Goal: Task Accomplishment & Management: Manage account settings

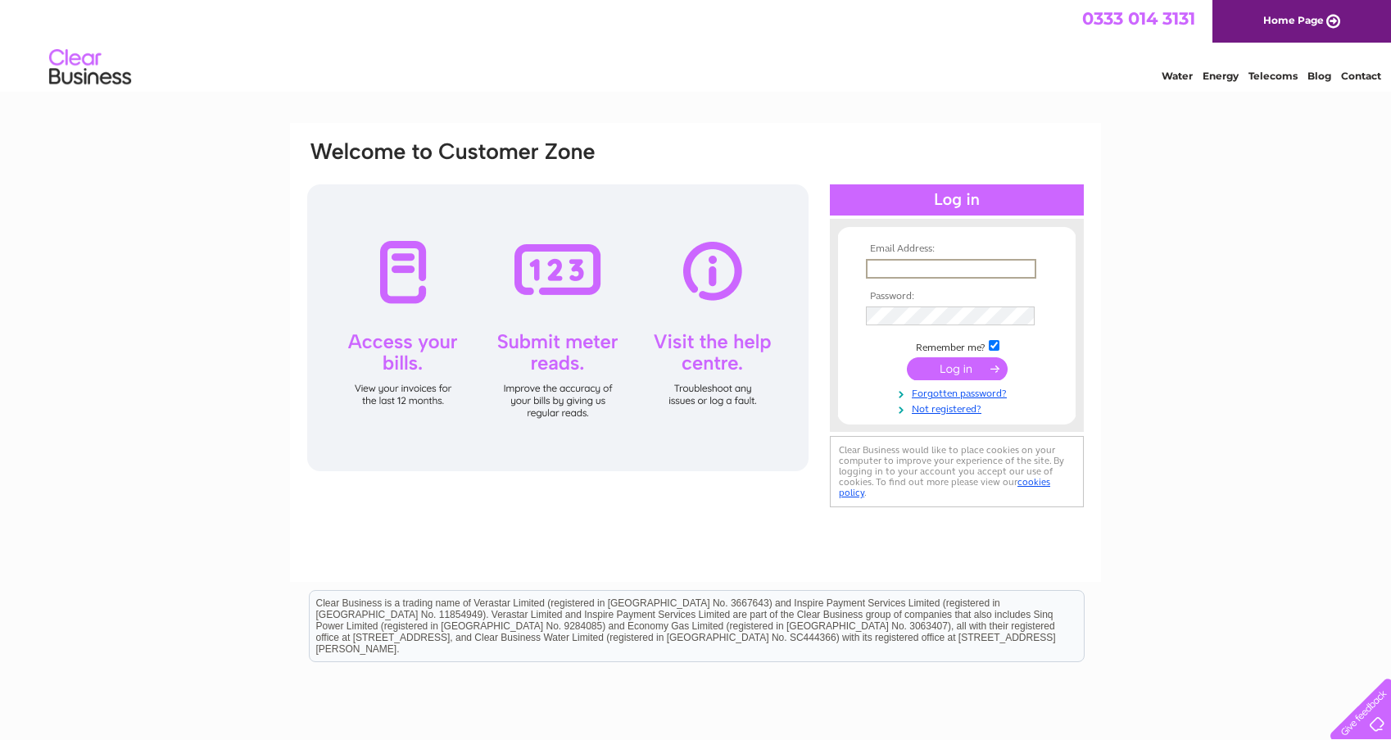
type input "mjcawe@sky.com"
click at [957, 367] on input "submit" at bounding box center [957, 368] width 101 height 23
click at [983, 361] on input "submit" at bounding box center [957, 367] width 101 height 23
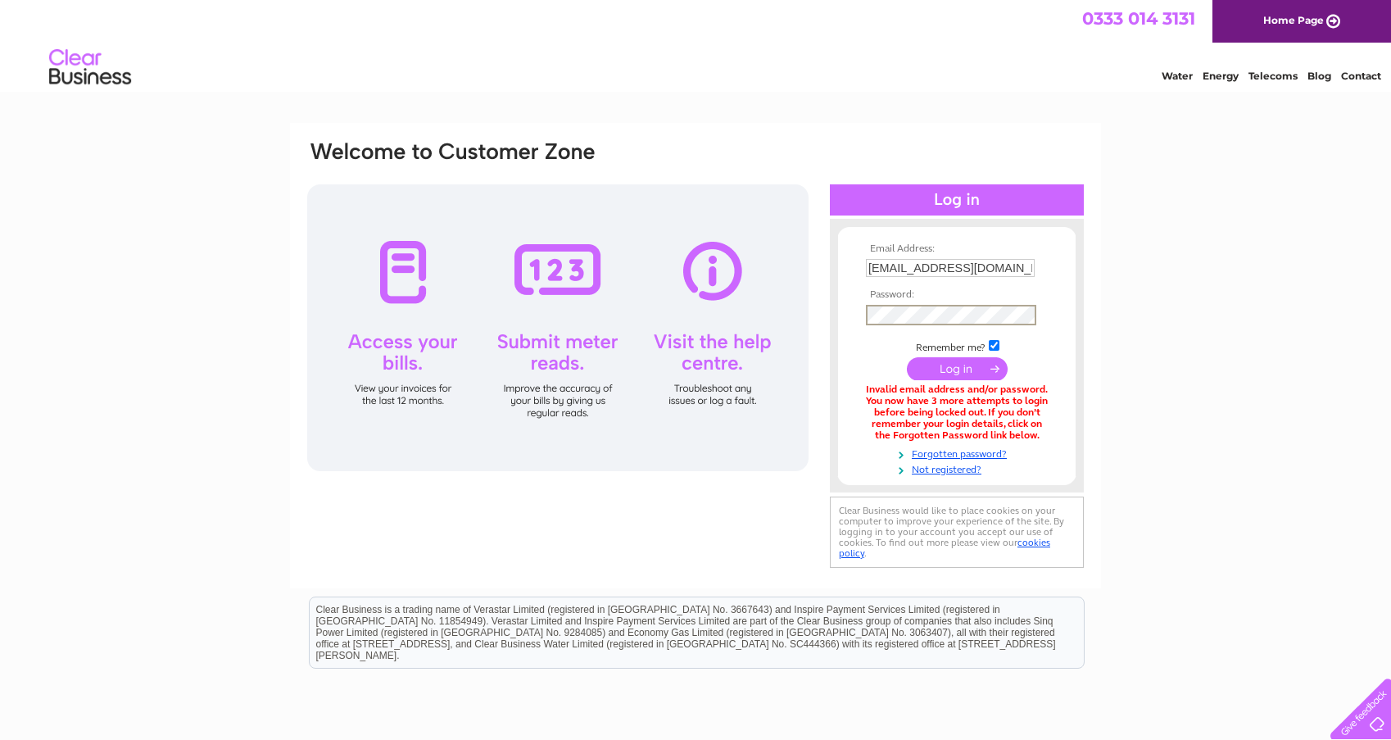
click at [984, 359] on input "submit" at bounding box center [957, 368] width 101 height 23
click at [973, 448] on link "Forgotten password?" at bounding box center [959, 453] width 186 height 16
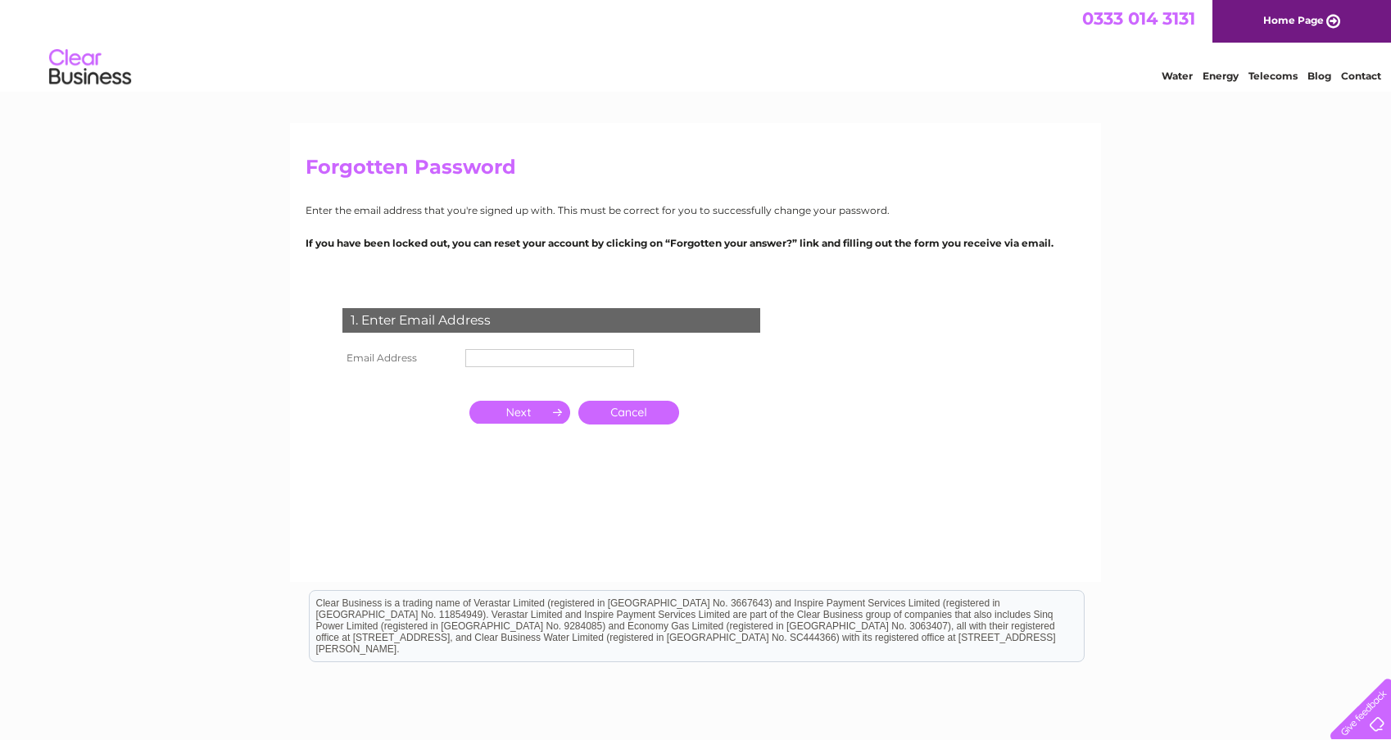
click at [577, 356] on input "text" at bounding box center [549, 358] width 169 height 18
type input "[EMAIL_ADDRESS][DOMAIN_NAME]"
click at [552, 413] on input "button" at bounding box center [520, 412] width 101 height 23
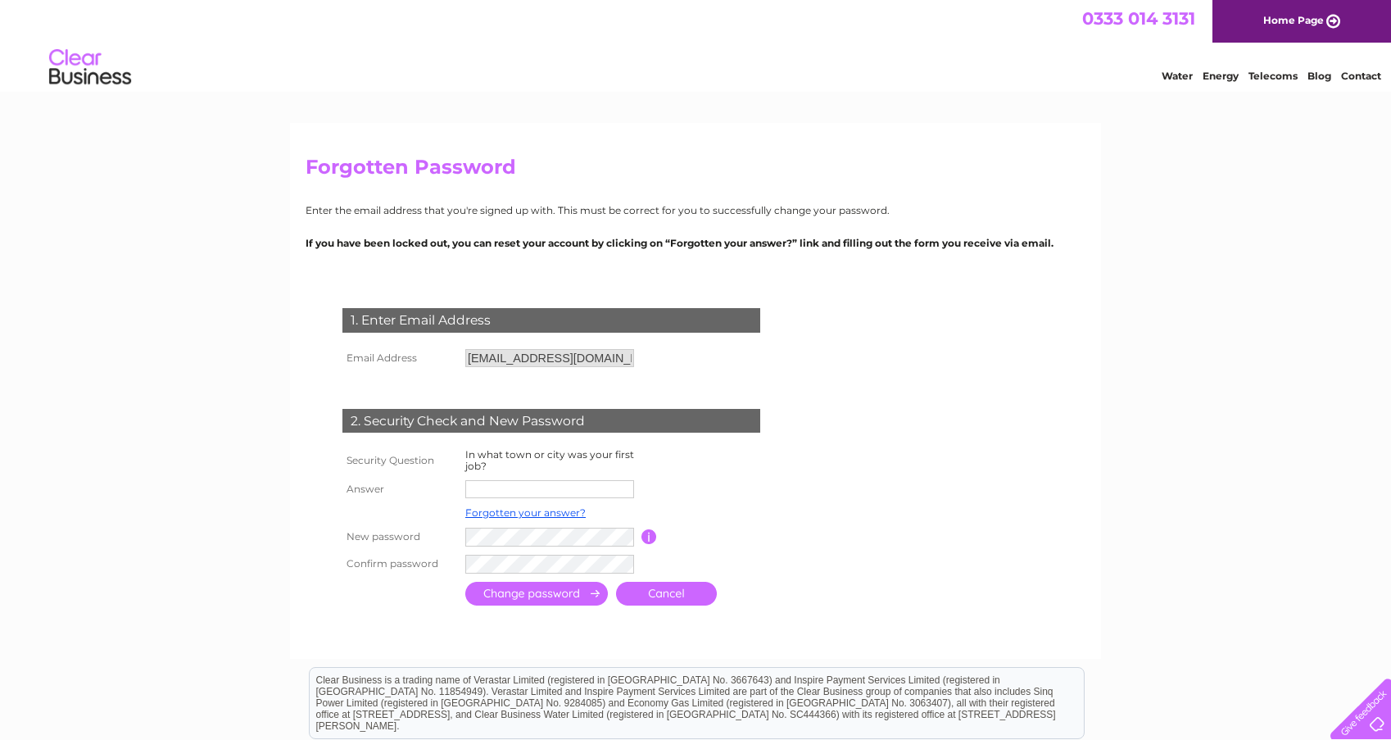
click at [540, 484] on input "text" at bounding box center [549, 489] width 169 height 18
type input "rochester"
click at [572, 591] on input "submit" at bounding box center [536, 594] width 143 height 24
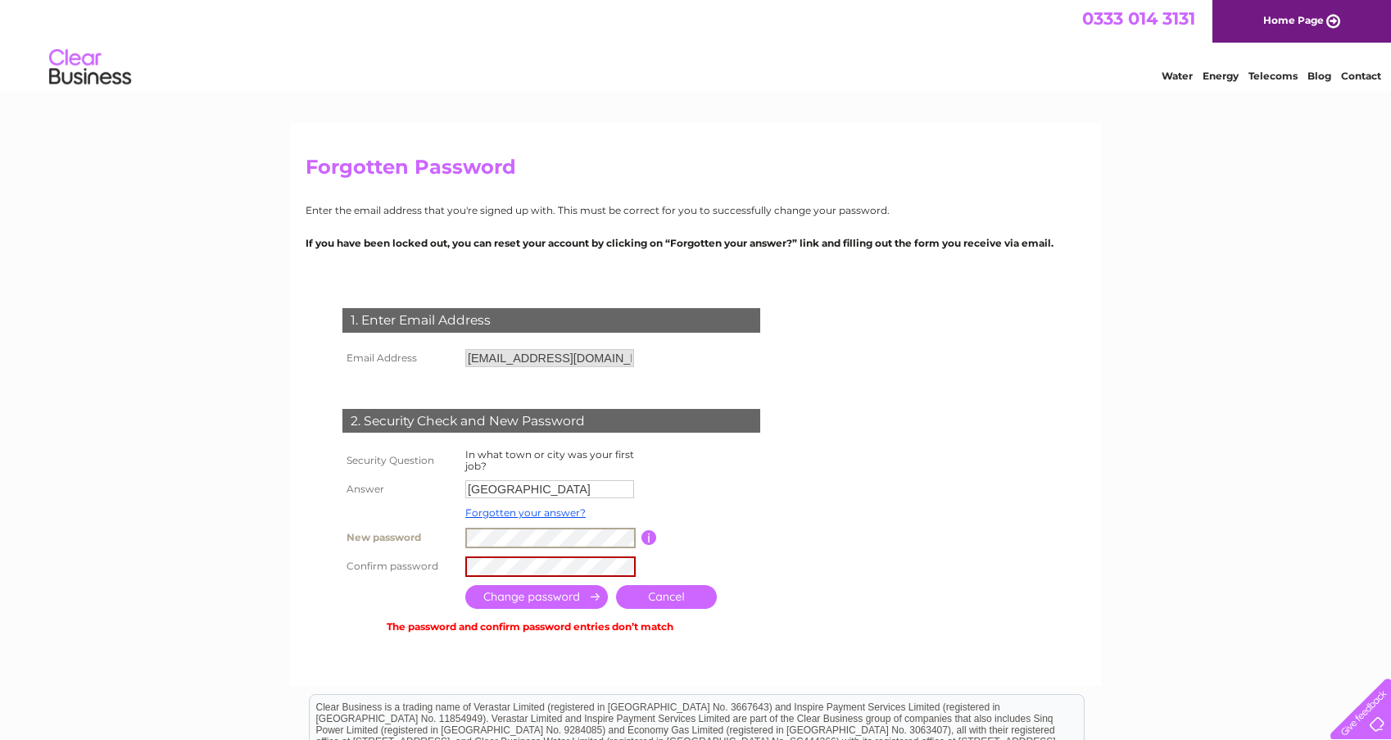
click at [339, 548] on tr "New password Password must be at least 6 characters long" at bounding box center [570, 538] width 465 height 29
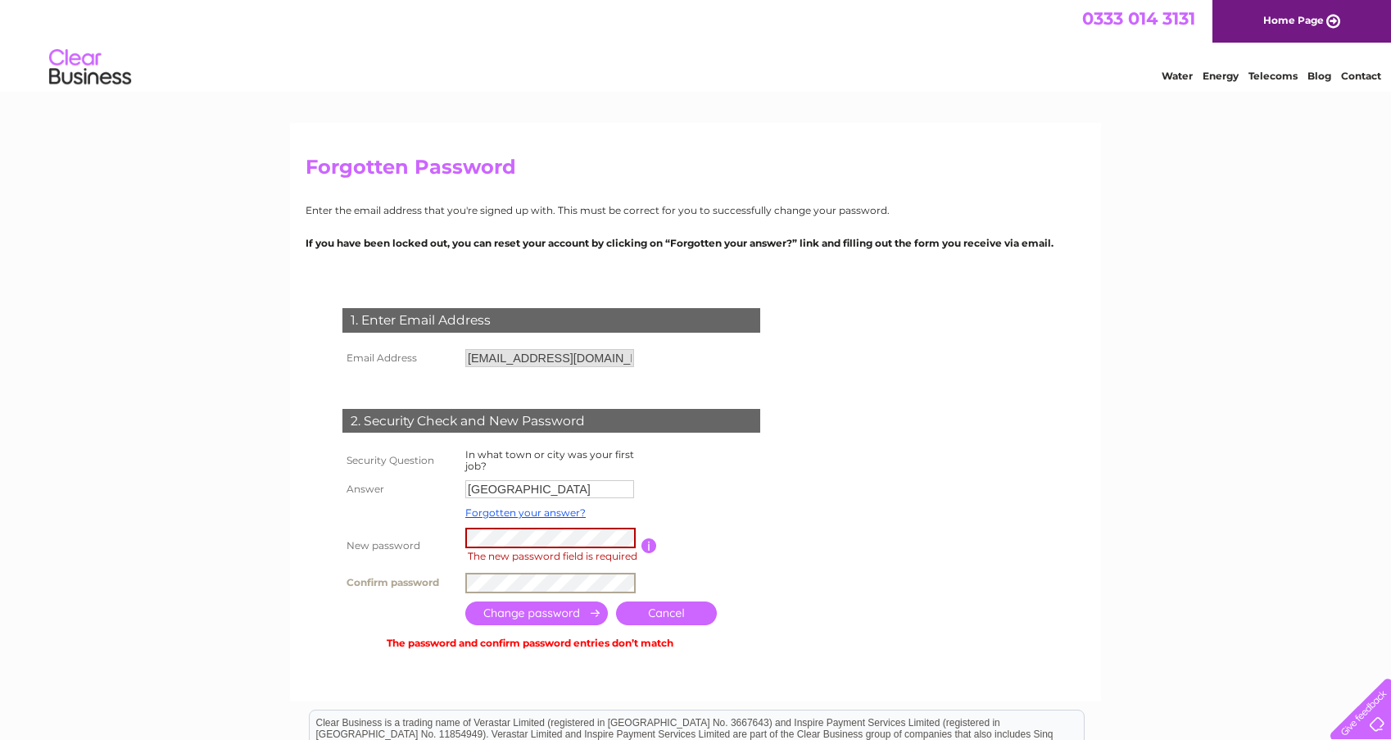
click at [383, 570] on tr "Confirm password" at bounding box center [570, 583] width 465 height 29
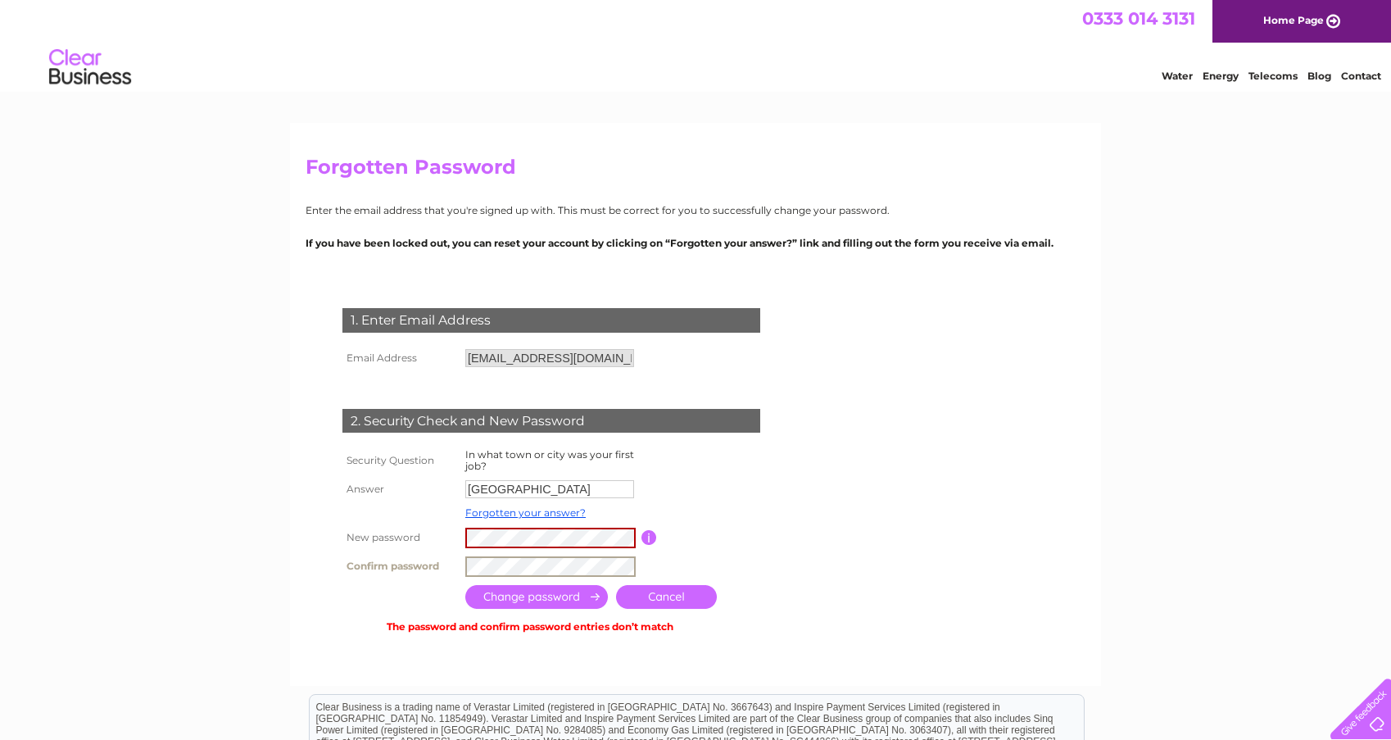
click at [522, 590] on input "submit" at bounding box center [536, 597] width 143 height 24
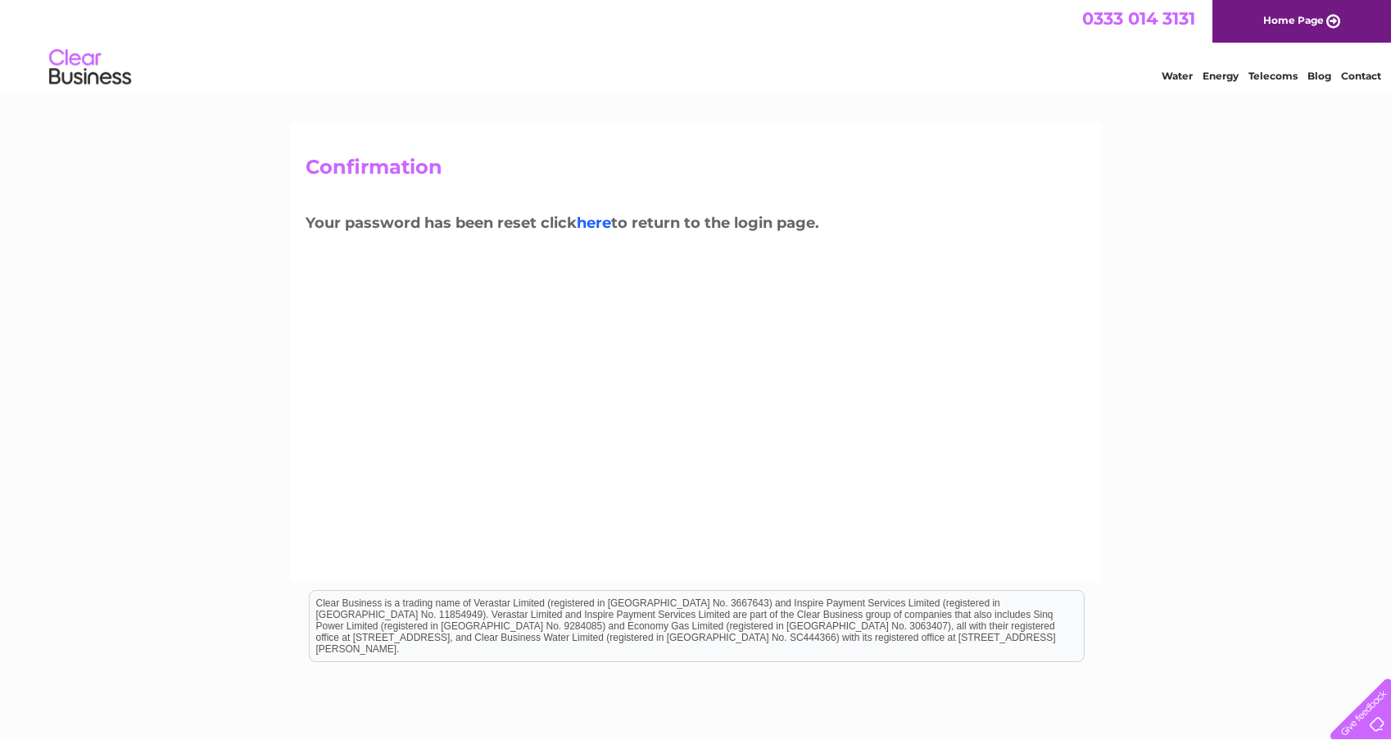
click at [600, 226] on link "here" at bounding box center [594, 223] width 34 height 18
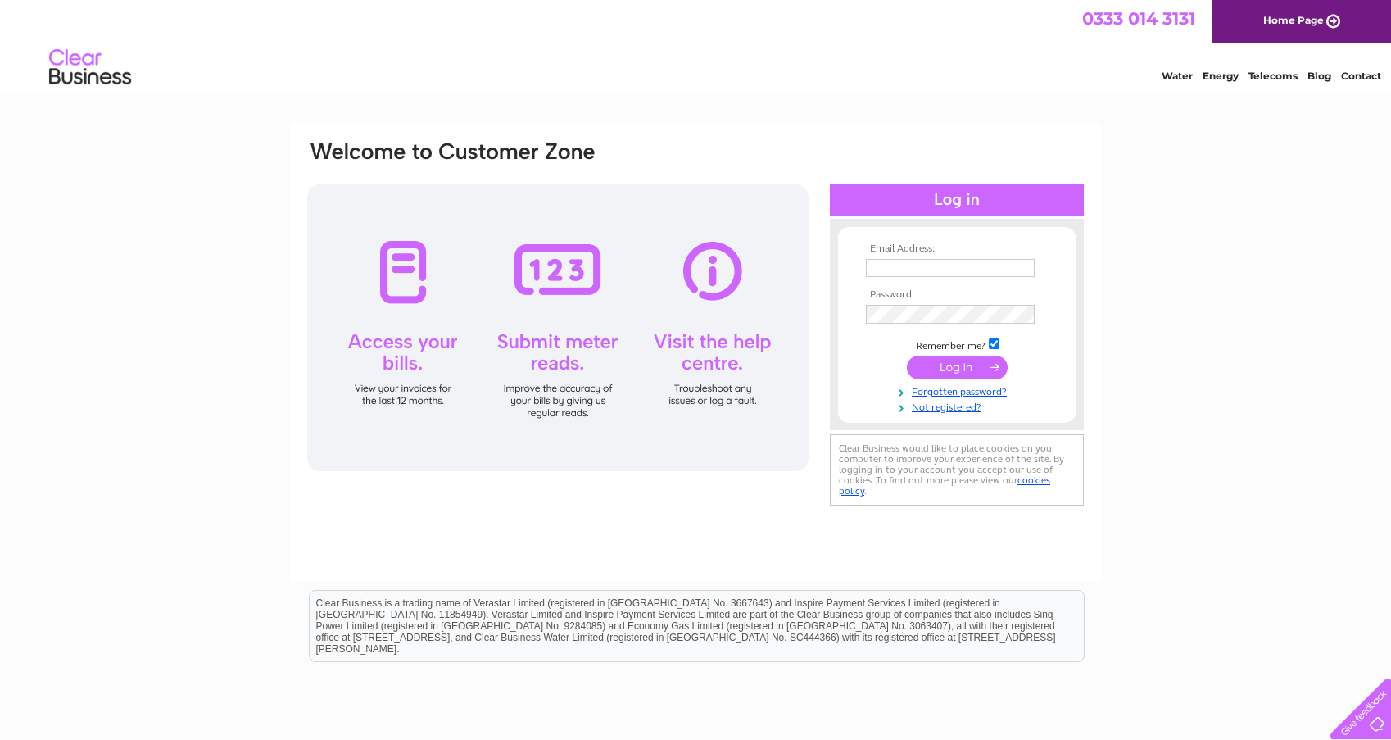
type input "[EMAIL_ADDRESS][DOMAIN_NAME]"
click at [937, 366] on input "submit" at bounding box center [957, 368] width 101 height 23
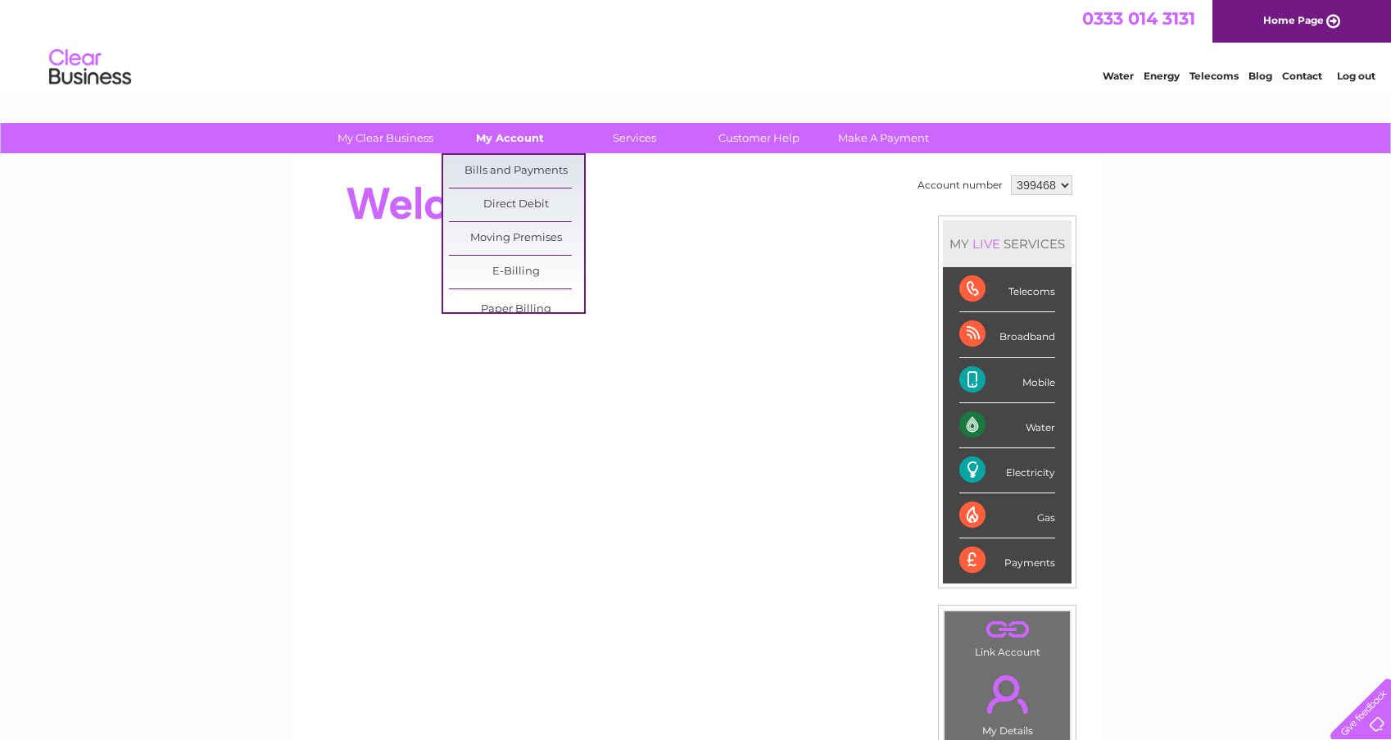
click at [500, 144] on link "My Account" at bounding box center [509, 138] width 135 height 30
click at [500, 167] on link "Bills and Payments" at bounding box center [516, 171] width 135 height 33
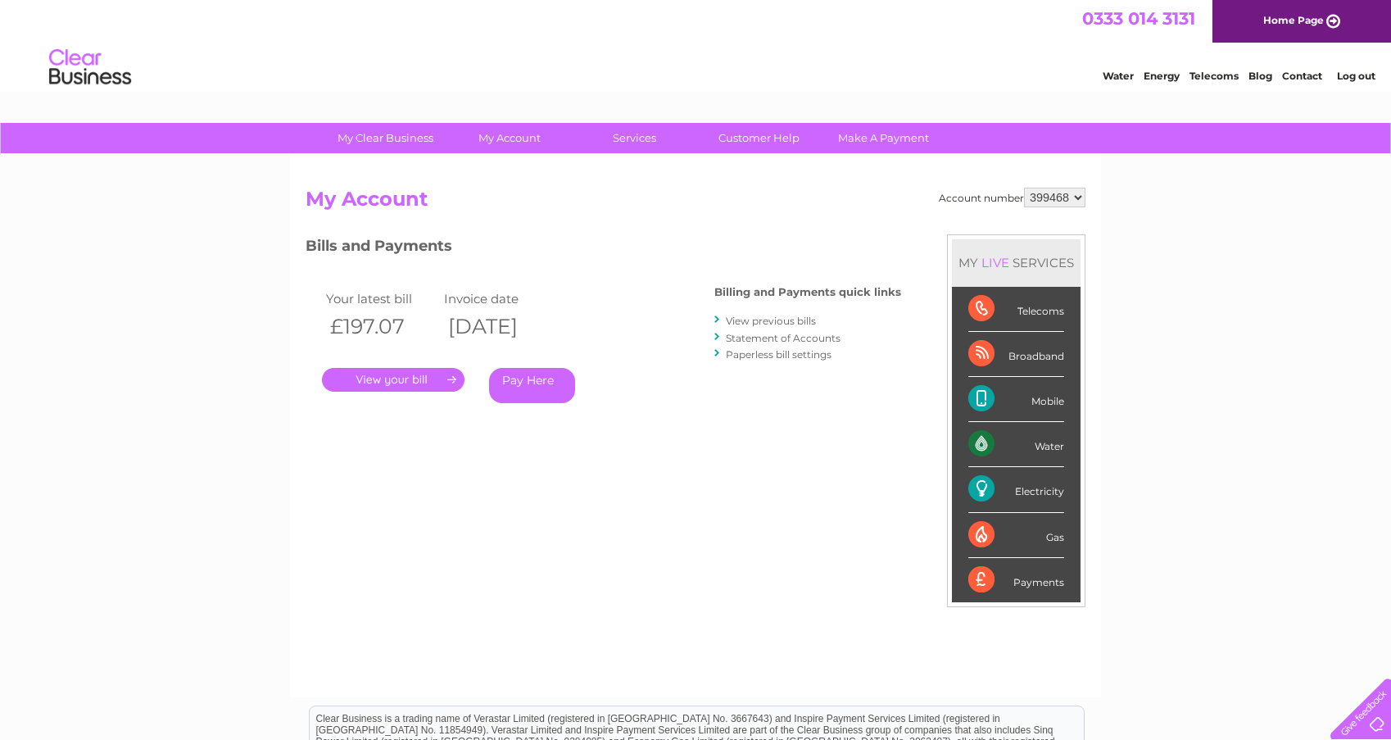
click at [433, 376] on link "." at bounding box center [393, 380] width 143 height 24
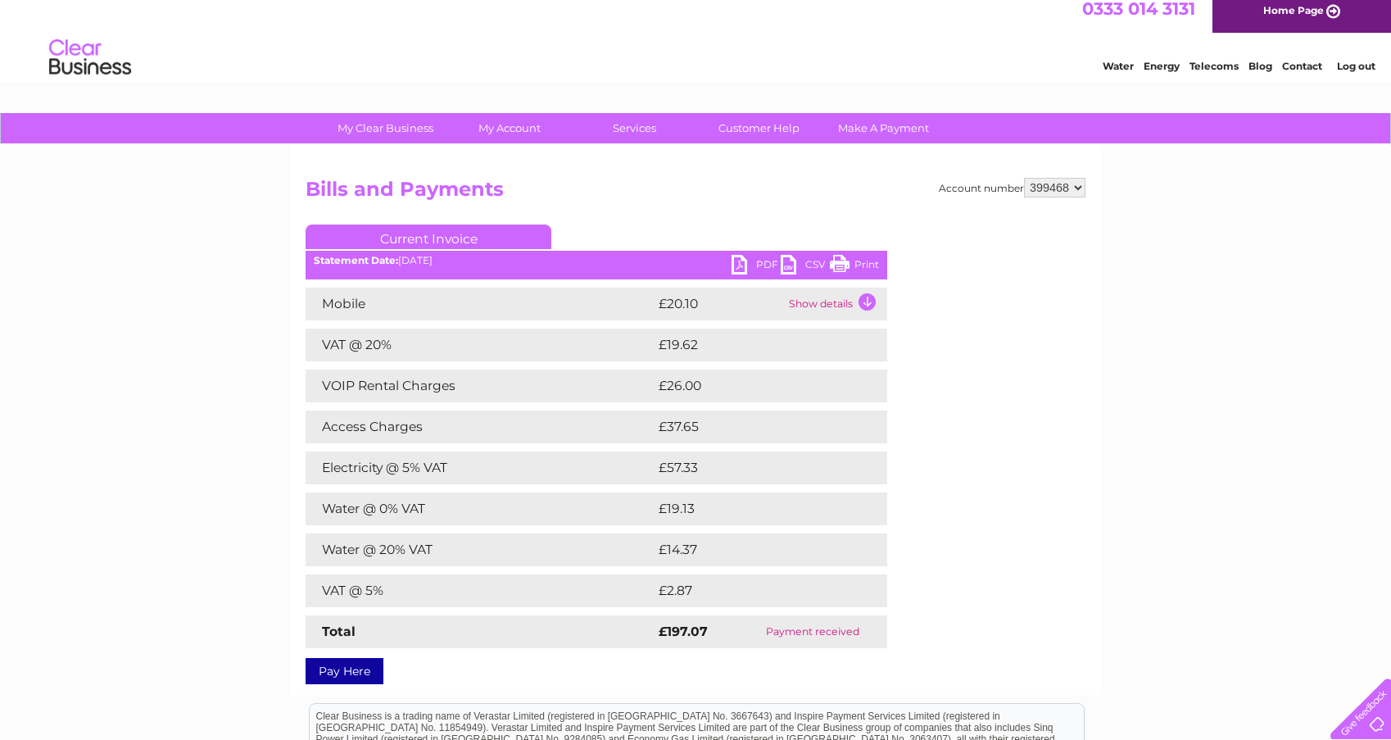
scroll to position [9, 0]
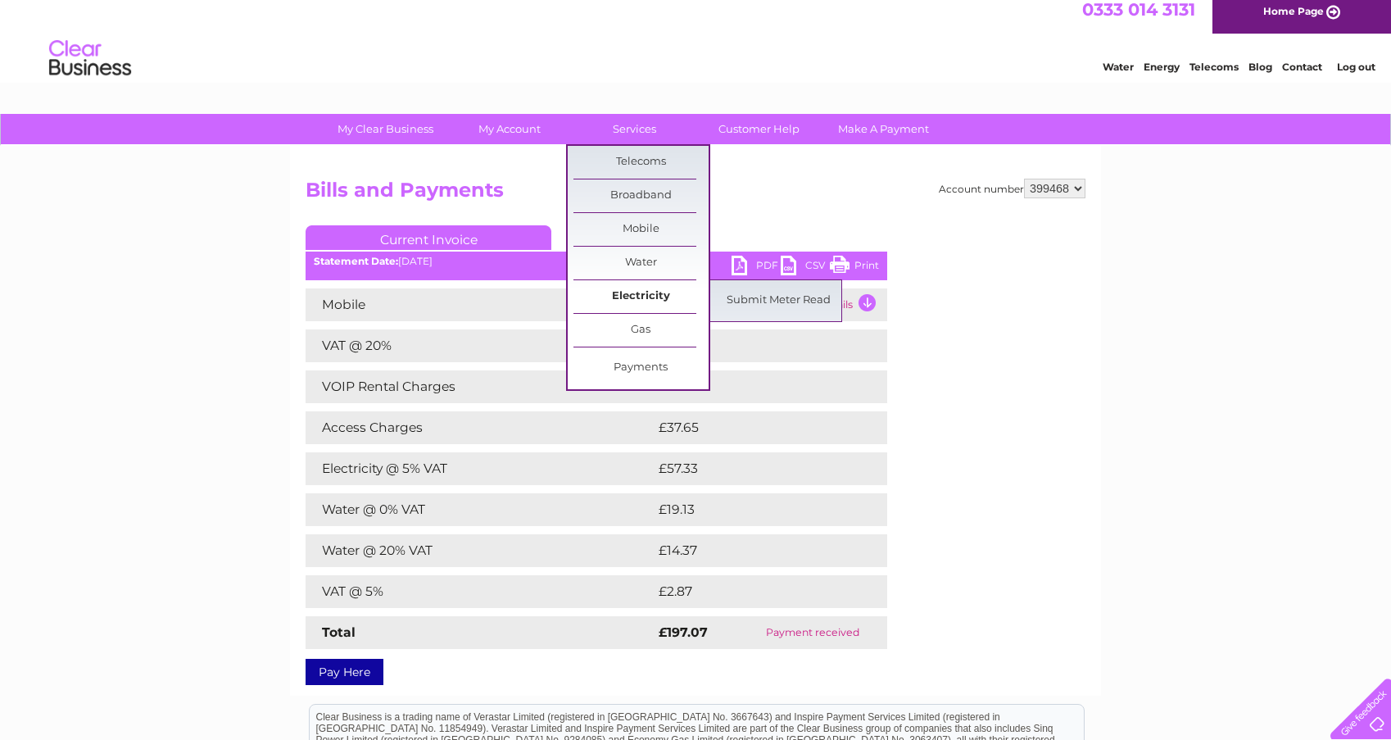
click at [638, 293] on link "Electricity" at bounding box center [641, 296] width 135 height 33
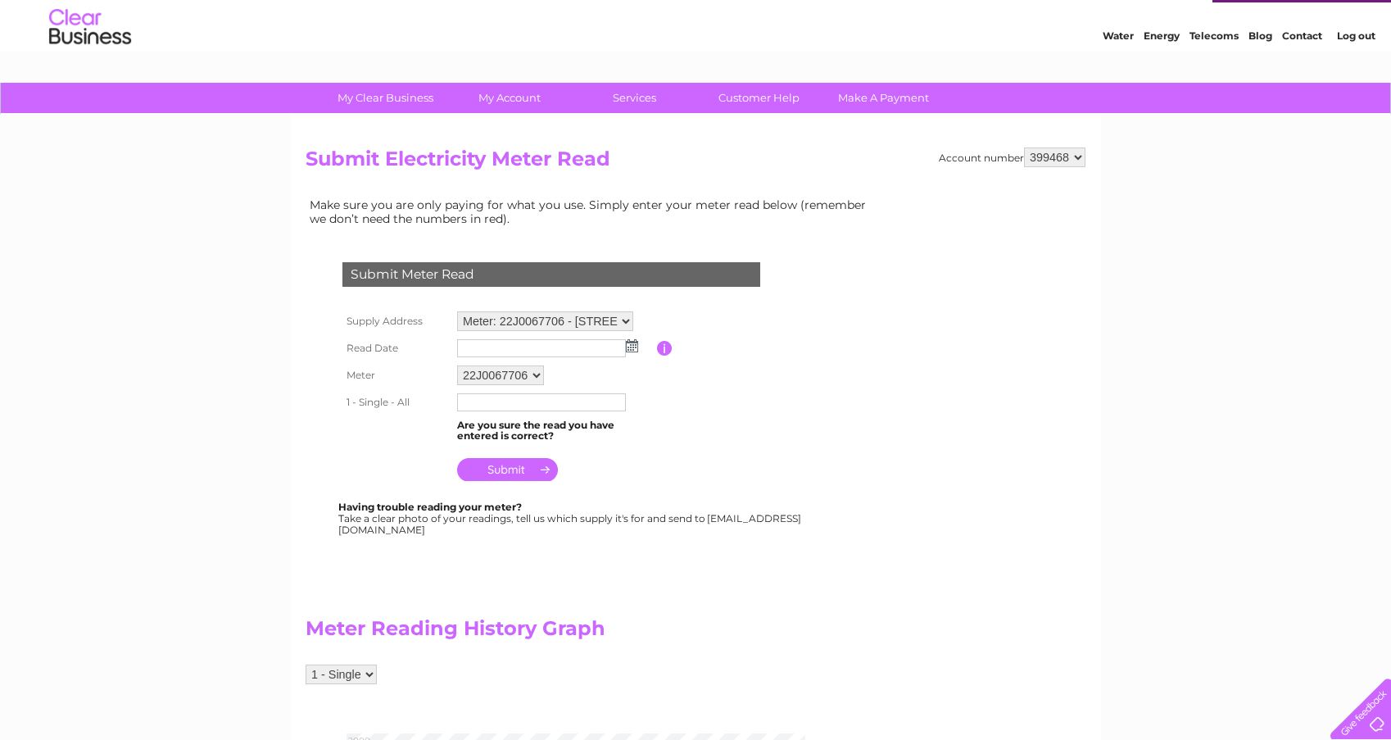
scroll to position [39, 0]
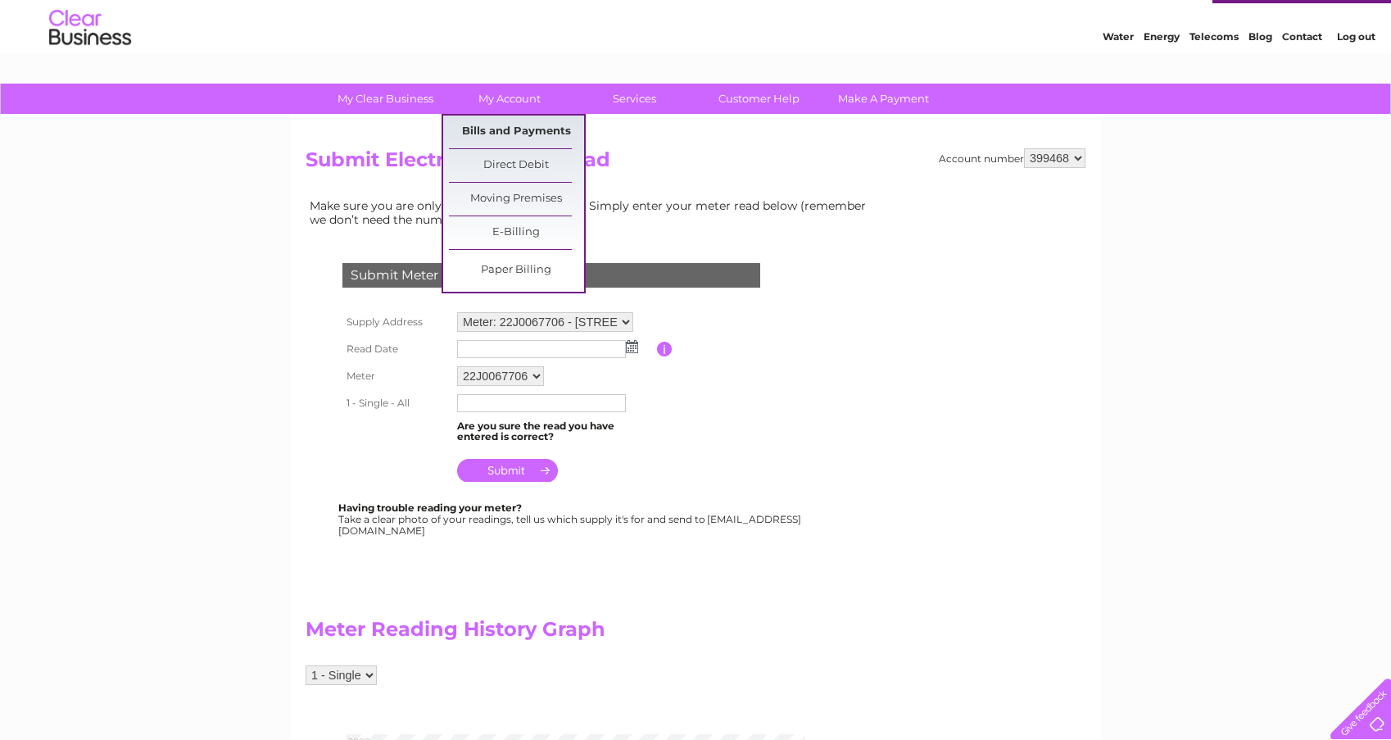
click at [495, 125] on link "Bills and Payments" at bounding box center [516, 132] width 135 height 33
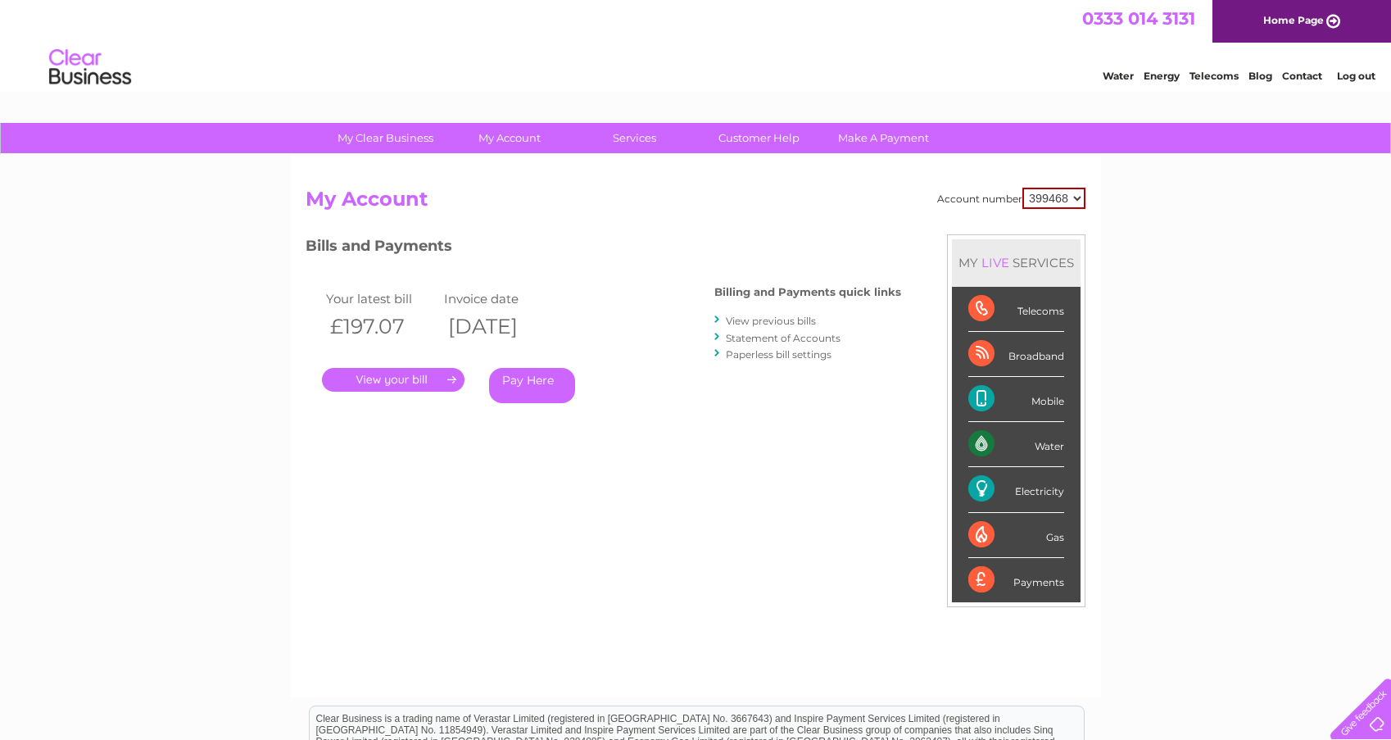
click at [410, 374] on link "." at bounding box center [393, 380] width 143 height 24
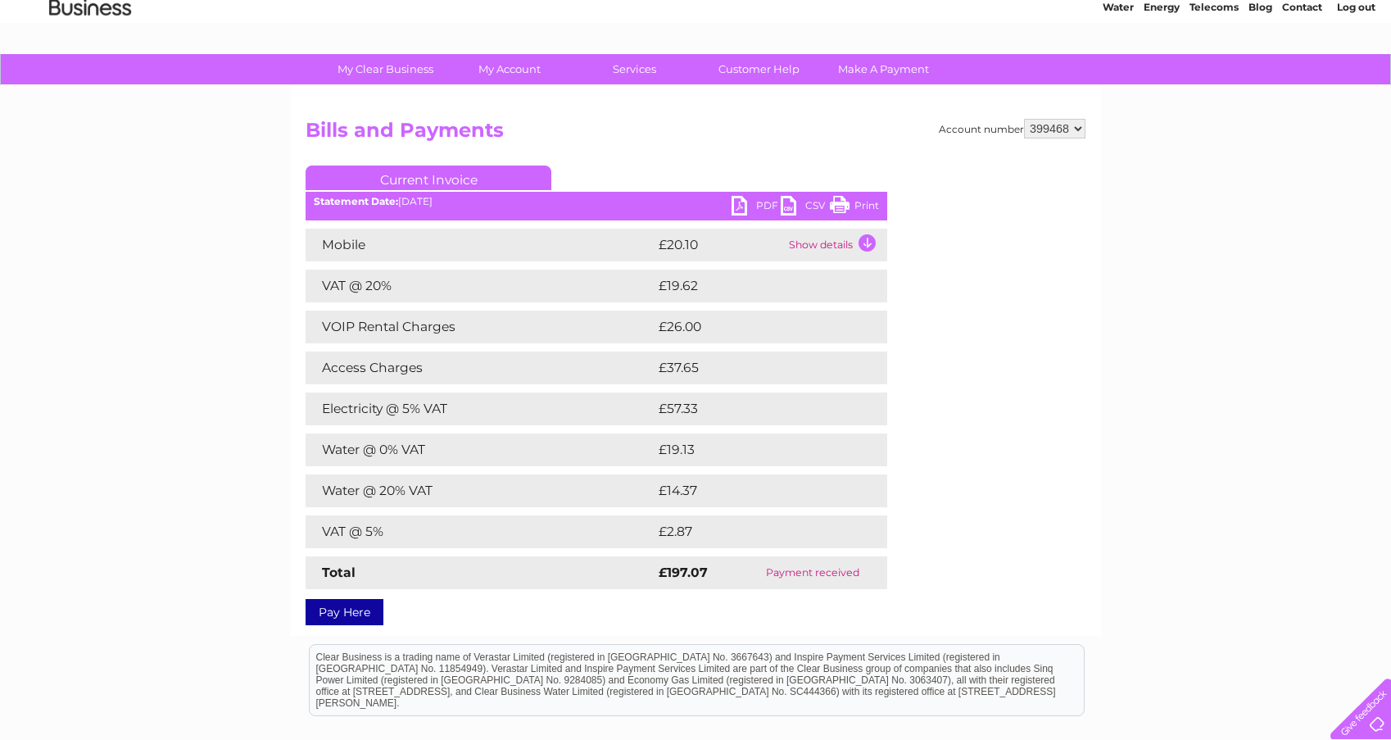
scroll to position [70, 0]
click at [843, 202] on link "Print" at bounding box center [854, 207] width 49 height 24
click at [864, 206] on link "Print" at bounding box center [854, 207] width 49 height 24
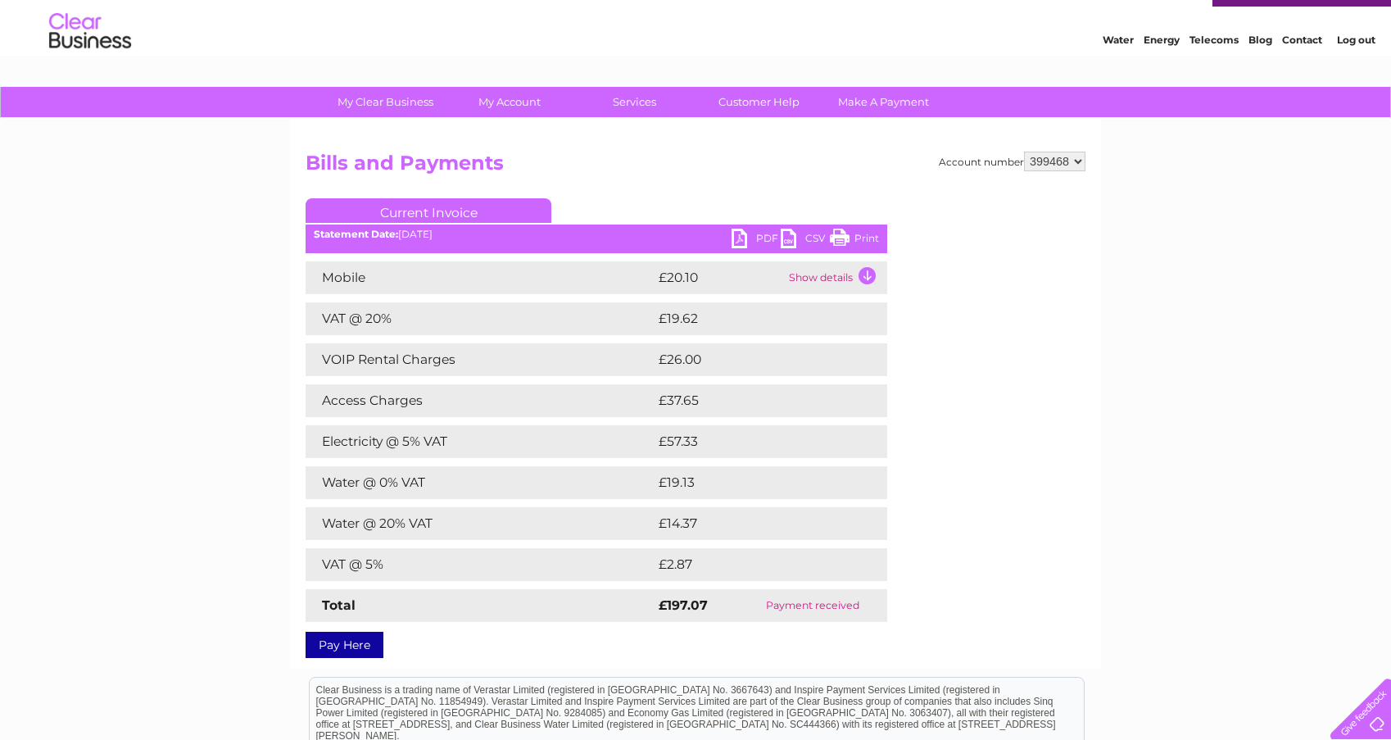
scroll to position [36, 0]
click at [764, 238] on link "PDF" at bounding box center [756, 241] width 49 height 24
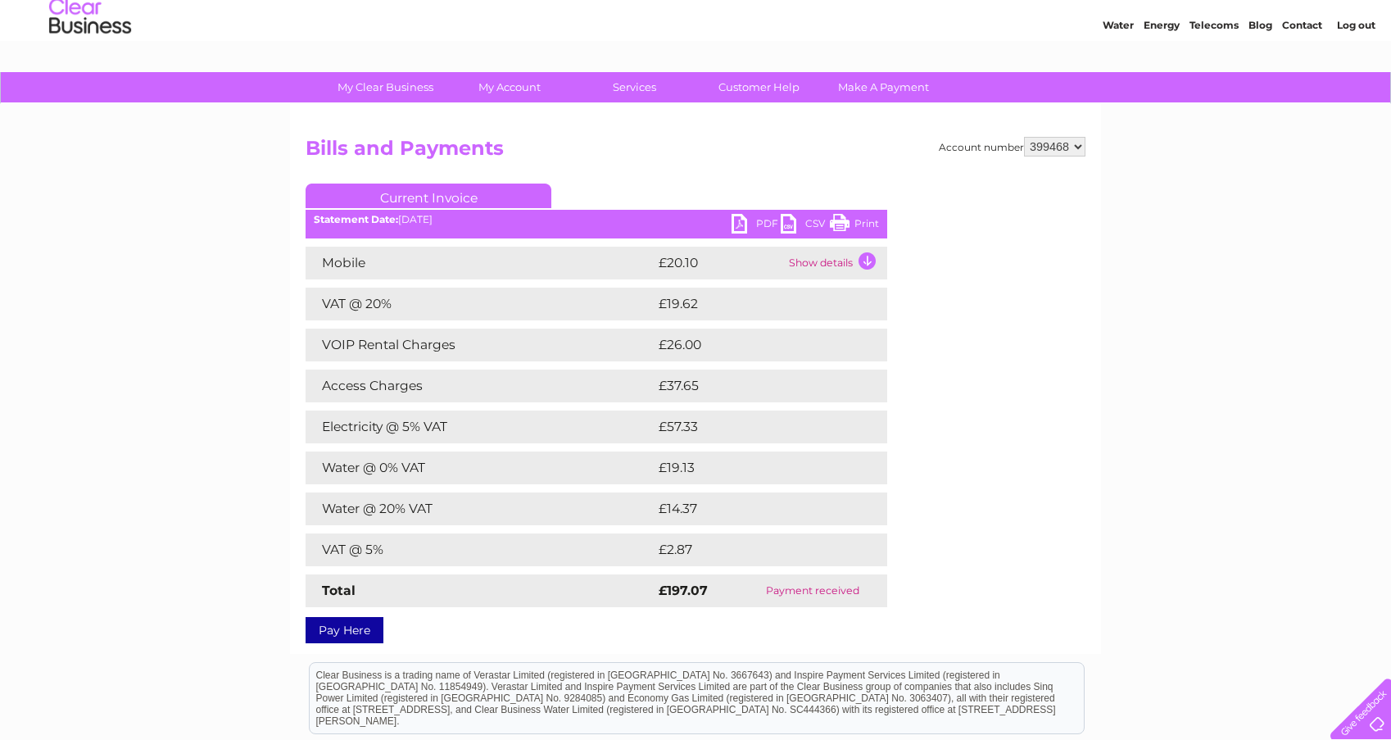
scroll to position [51, 0]
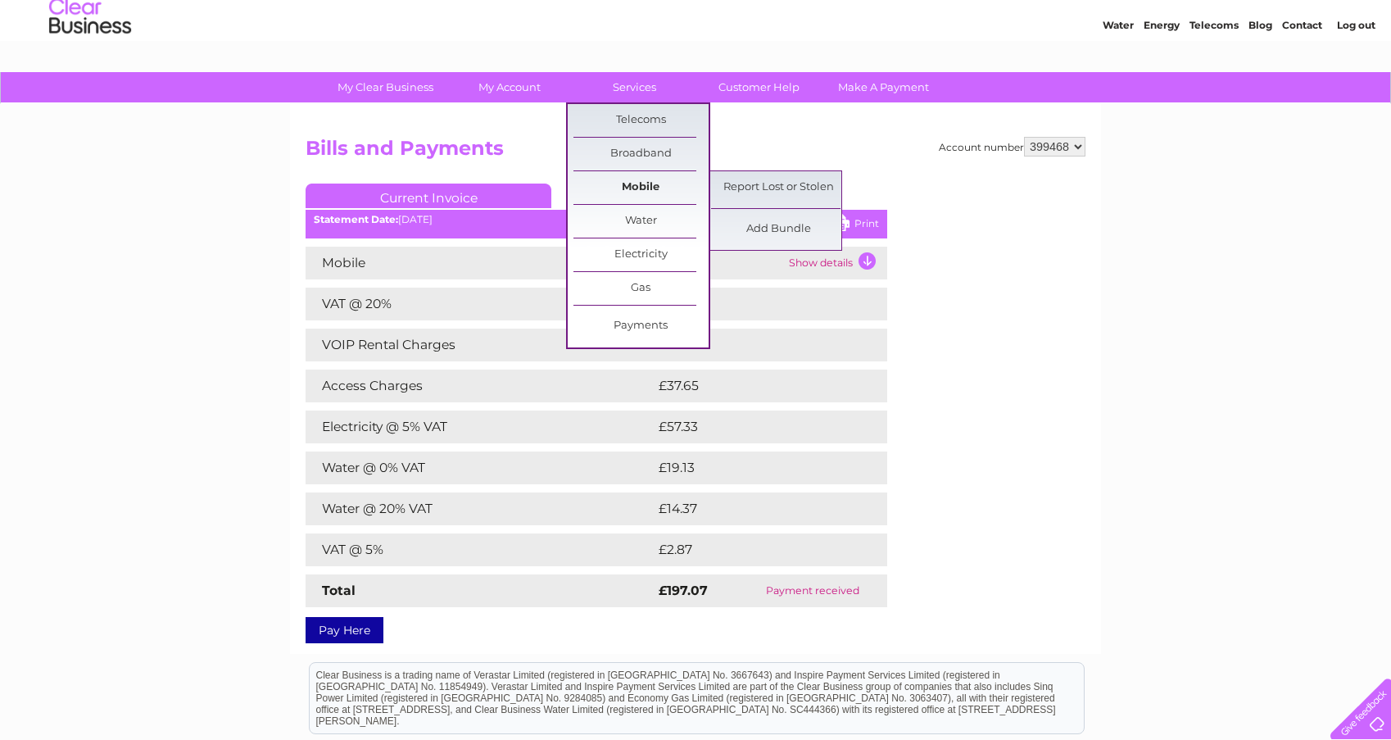
click at [675, 188] on link "Mobile" at bounding box center [641, 187] width 135 height 33
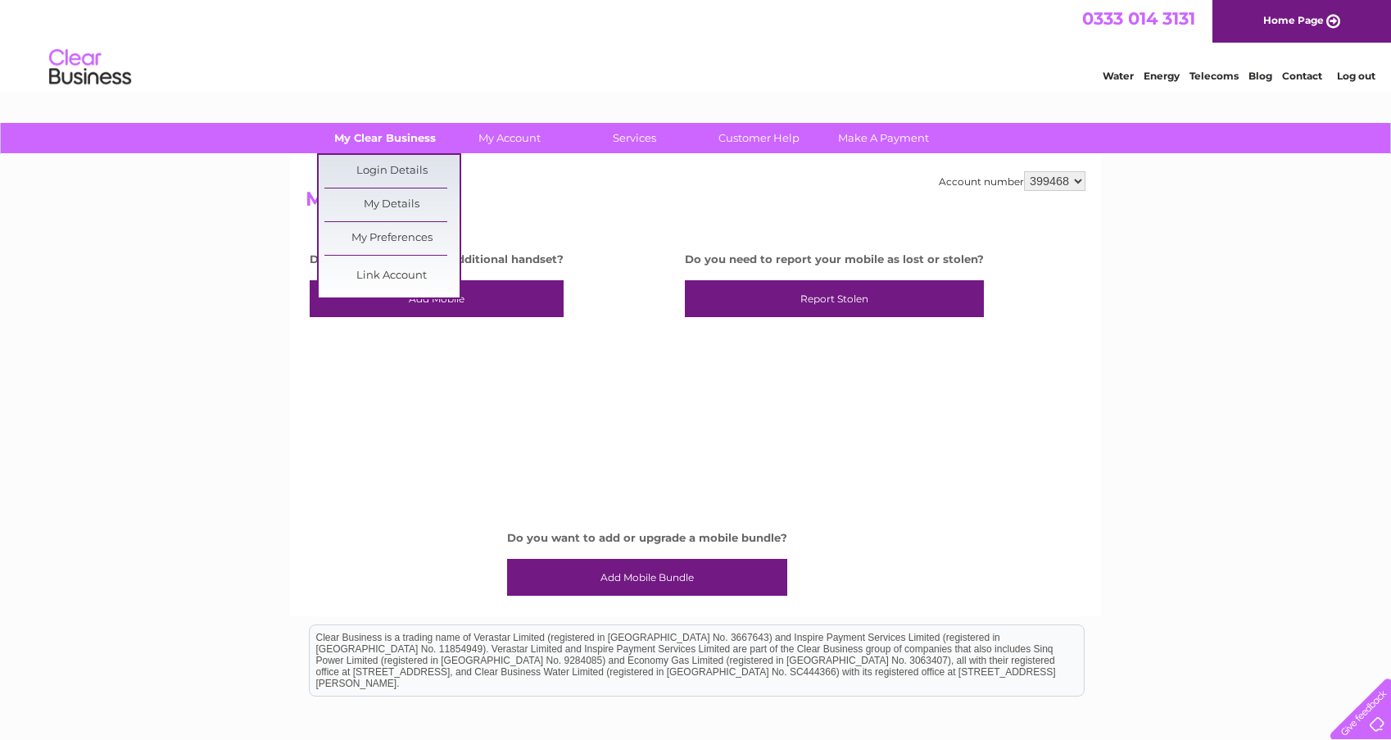
click at [397, 144] on link "My Clear Business" at bounding box center [385, 138] width 135 height 30
